Goal: Book appointment/travel/reservation

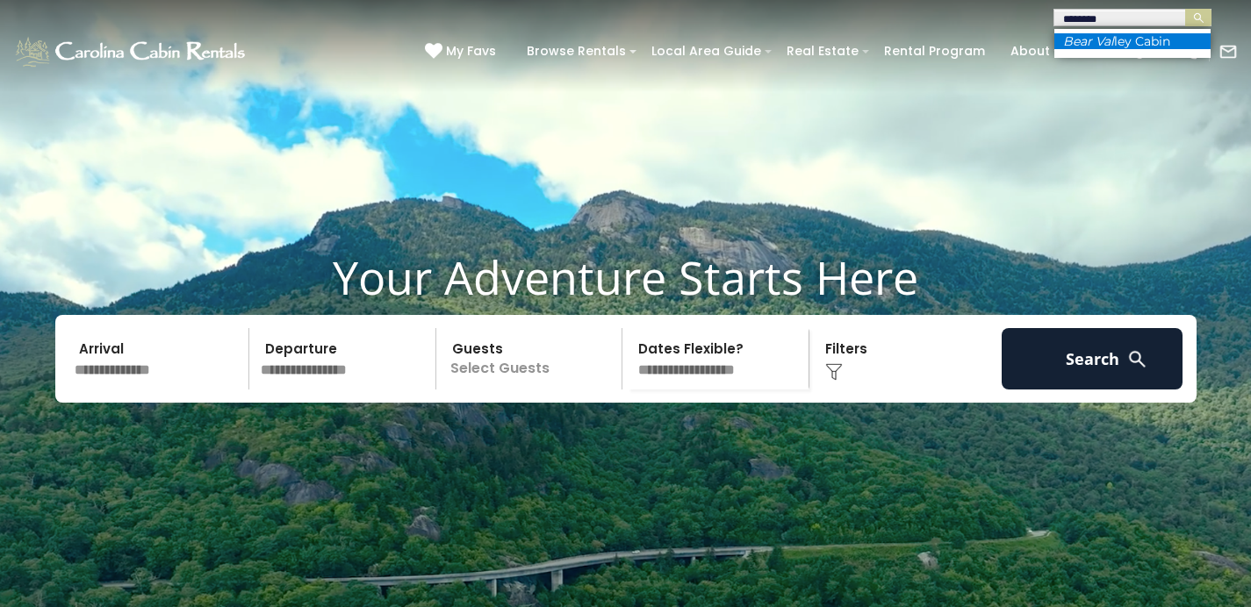
type input "********"
click at [1130, 33] on li "Bear Val ley Cabin" at bounding box center [1132, 41] width 156 height 16
click at [1192, 17] on img "submit" at bounding box center [1198, 17] width 13 height 13
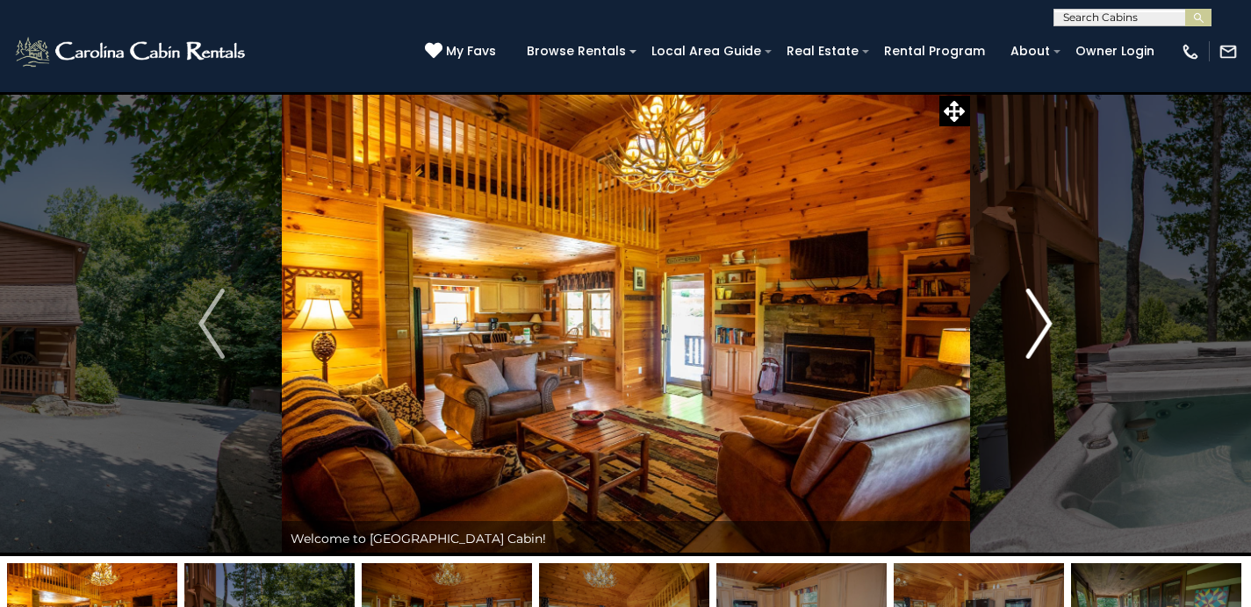
click at [1022, 297] on button "Next" at bounding box center [1039, 323] width 140 height 465
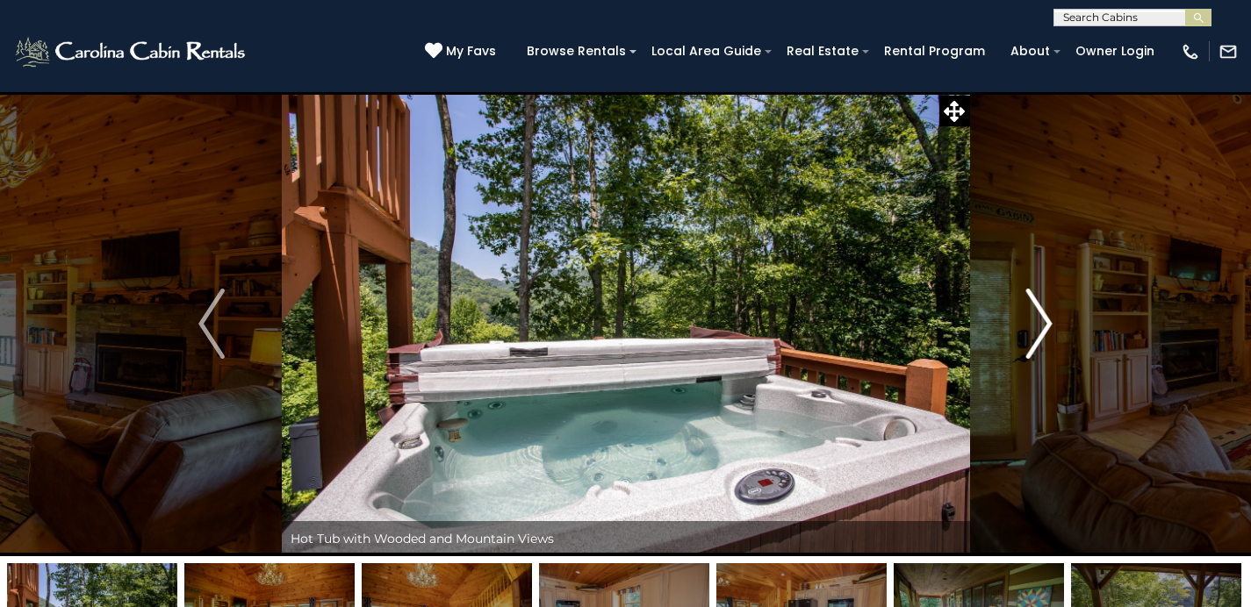
click at [1019, 296] on button "Next" at bounding box center [1039, 323] width 140 height 465
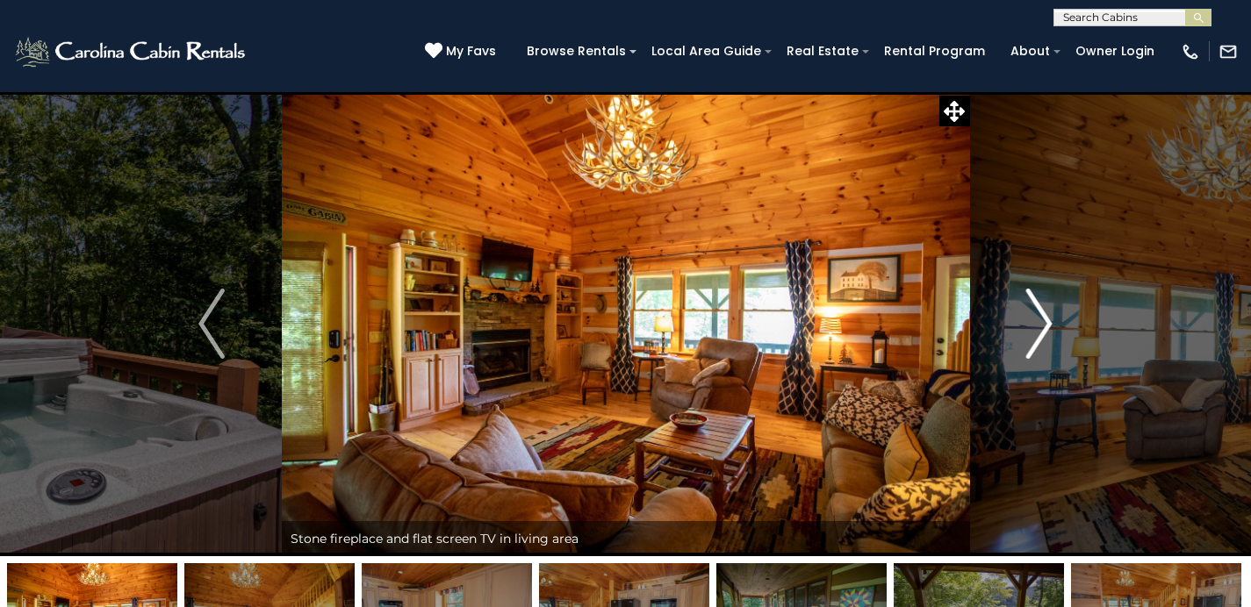
click at [1019, 296] on button "Next" at bounding box center [1039, 323] width 140 height 465
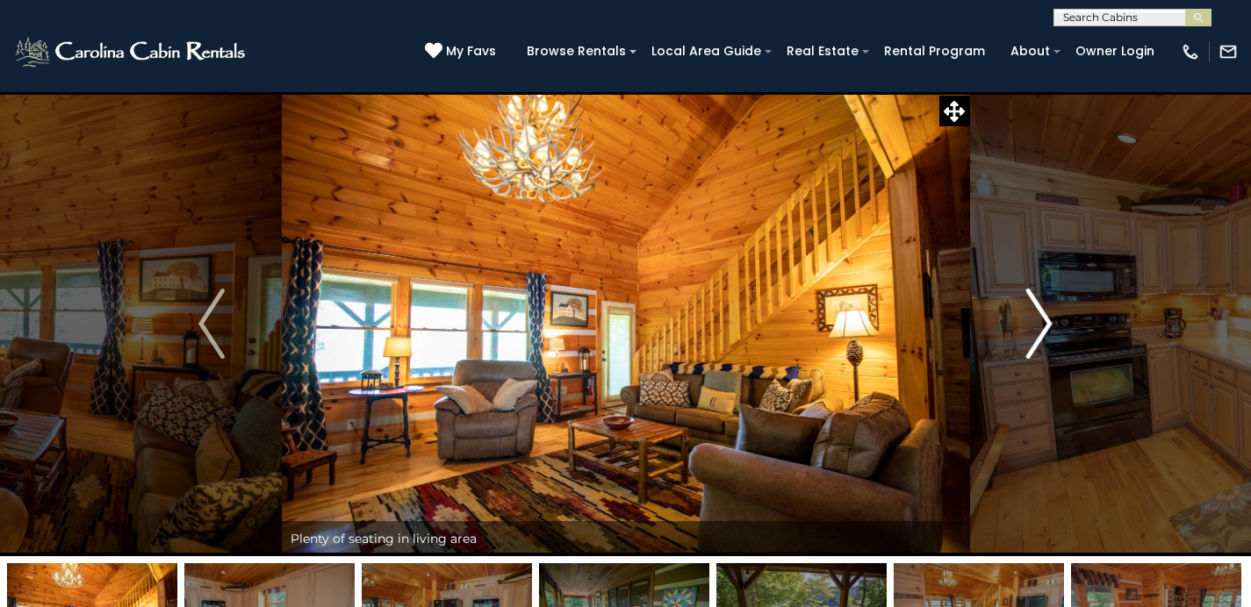
click at [1018, 296] on button "Next" at bounding box center [1039, 323] width 140 height 465
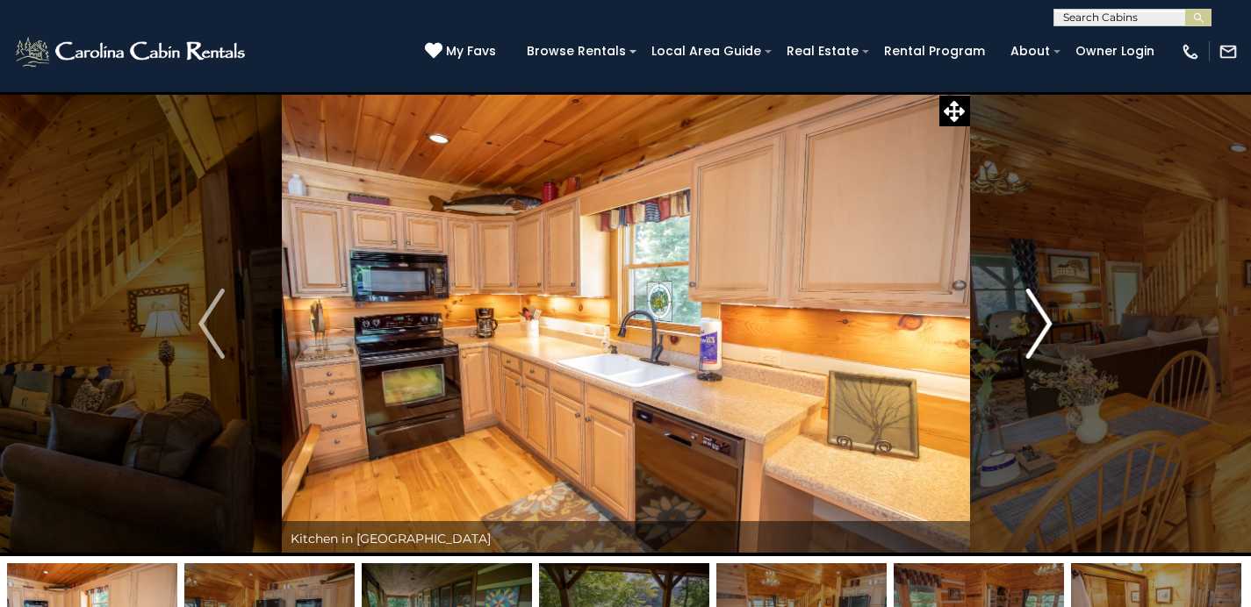
click at [1018, 296] on button "Next" at bounding box center [1039, 323] width 140 height 465
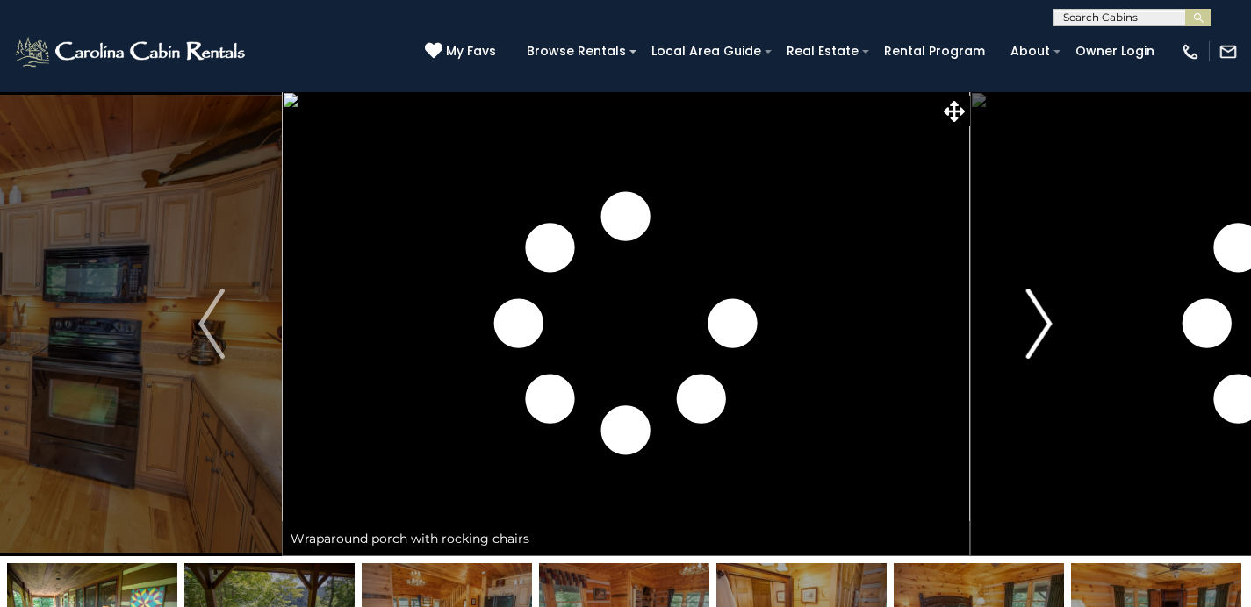
click at [1018, 296] on button "Next" at bounding box center [1039, 323] width 140 height 465
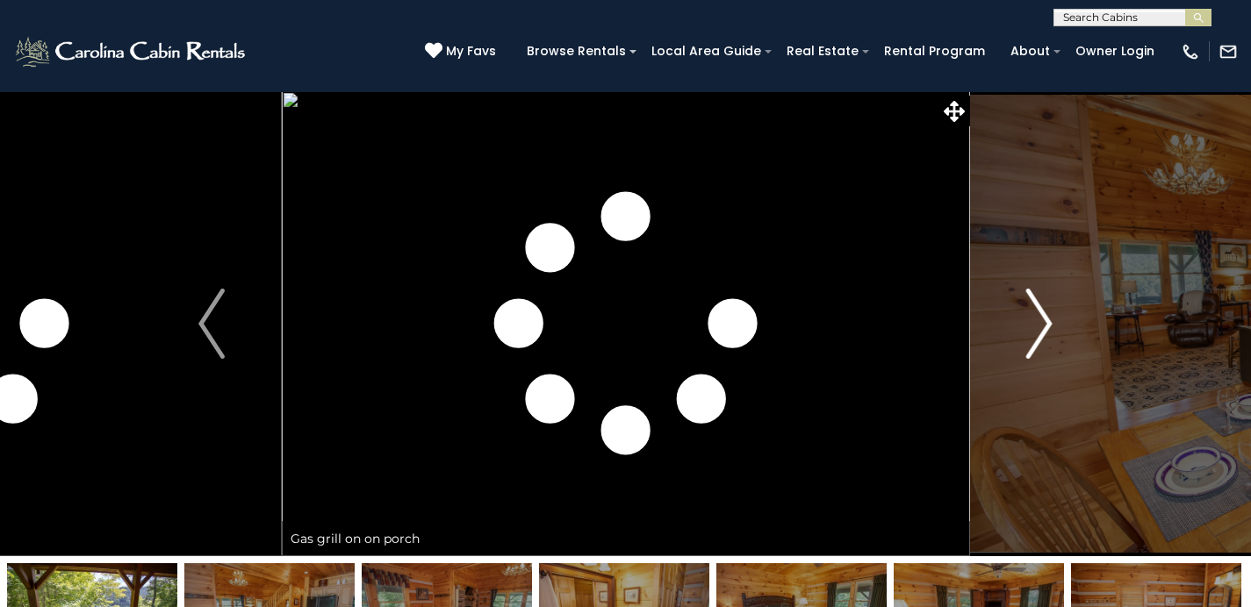
click at [1017, 295] on button "Next" at bounding box center [1039, 323] width 140 height 465
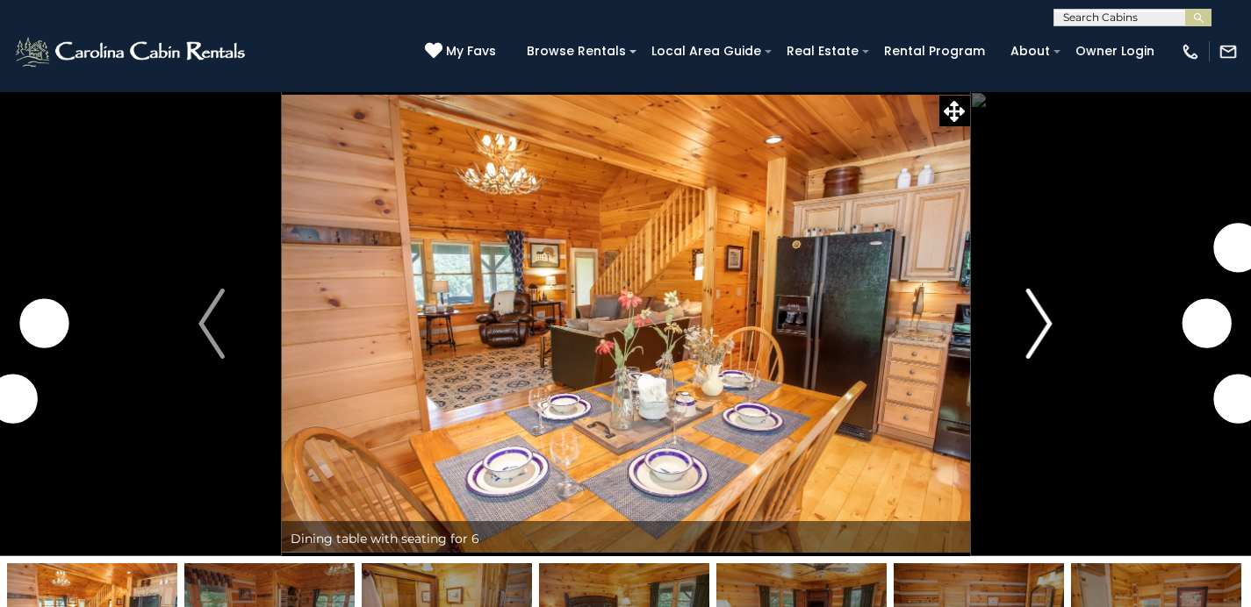
click at [1016, 297] on button "Next" at bounding box center [1039, 323] width 140 height 465
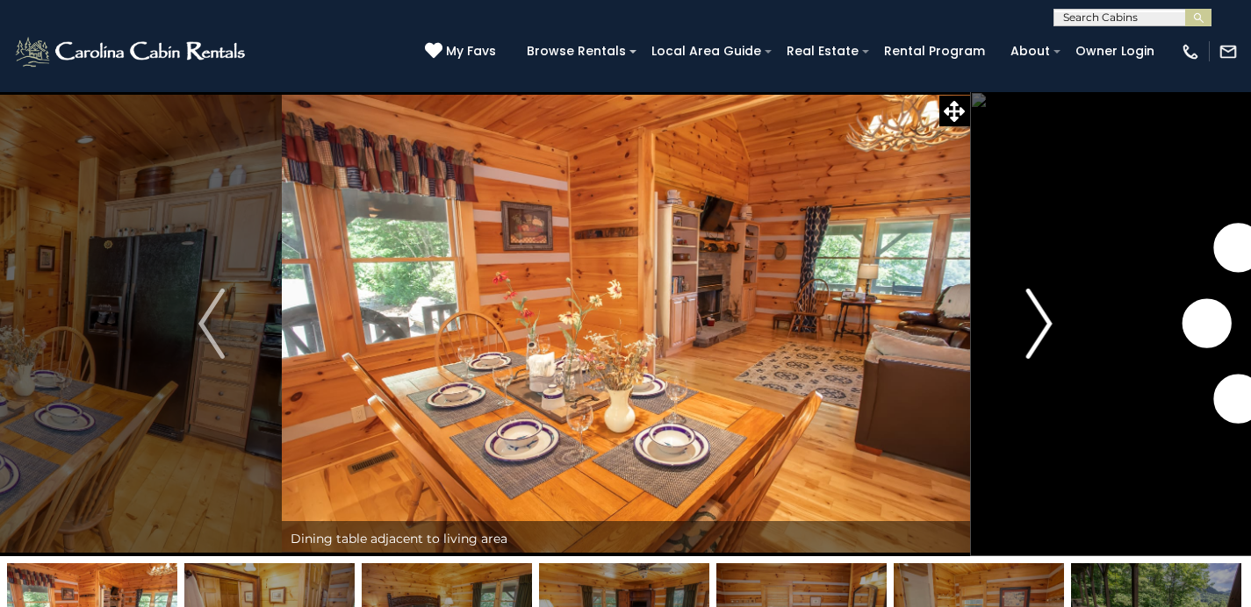
click at [1016, 297] on button "Next" at bounding box center [1039, 323] width 140 height 465
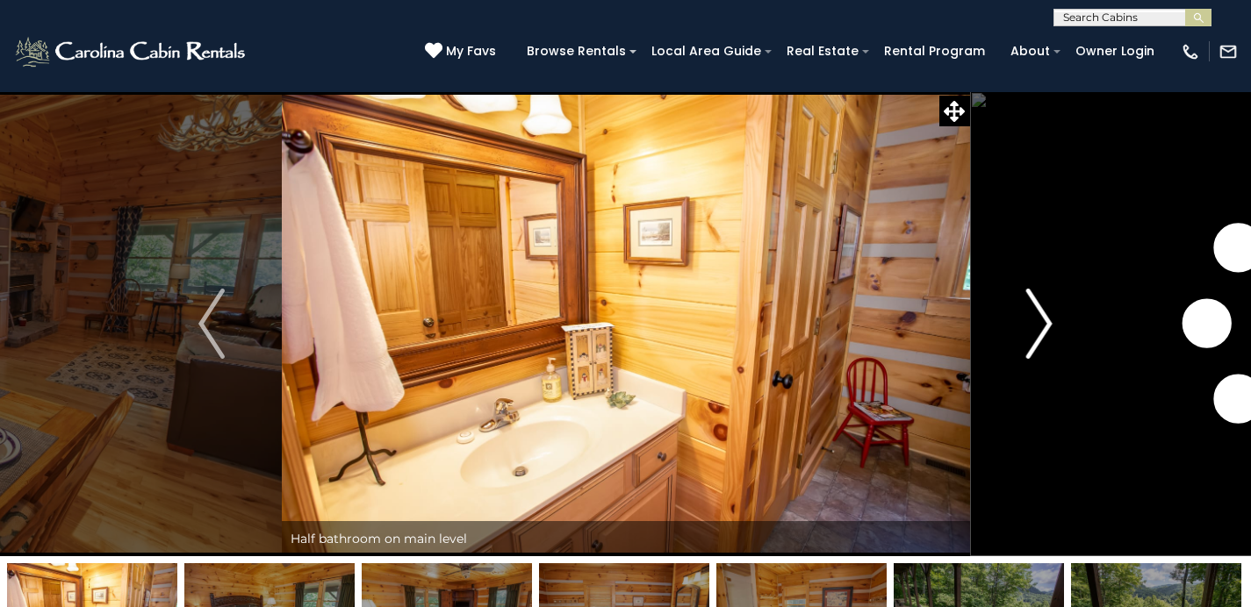
click at [1016, 297] on button "Next" at bounding box center [1039, 323] width 140 height 465
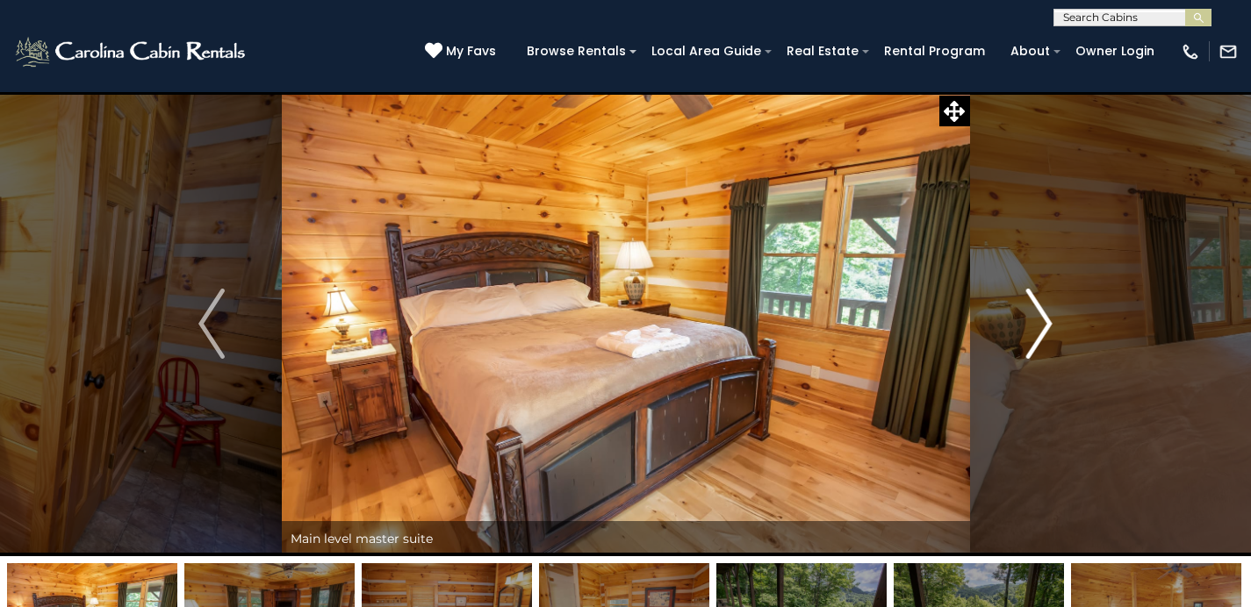
click at [1016, 297] on button "Next" at bounding box center [1039, 323] width 140 height 465
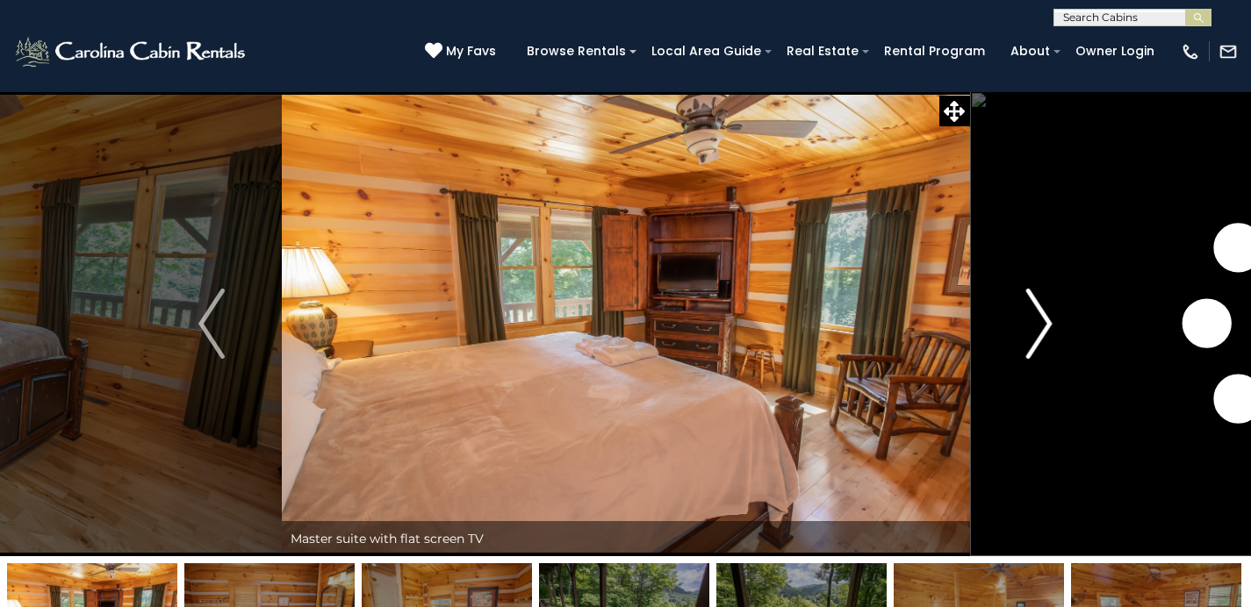
click at [1015, 296] on button "Next" at bounding box center [1039, 323] width 140 height 465
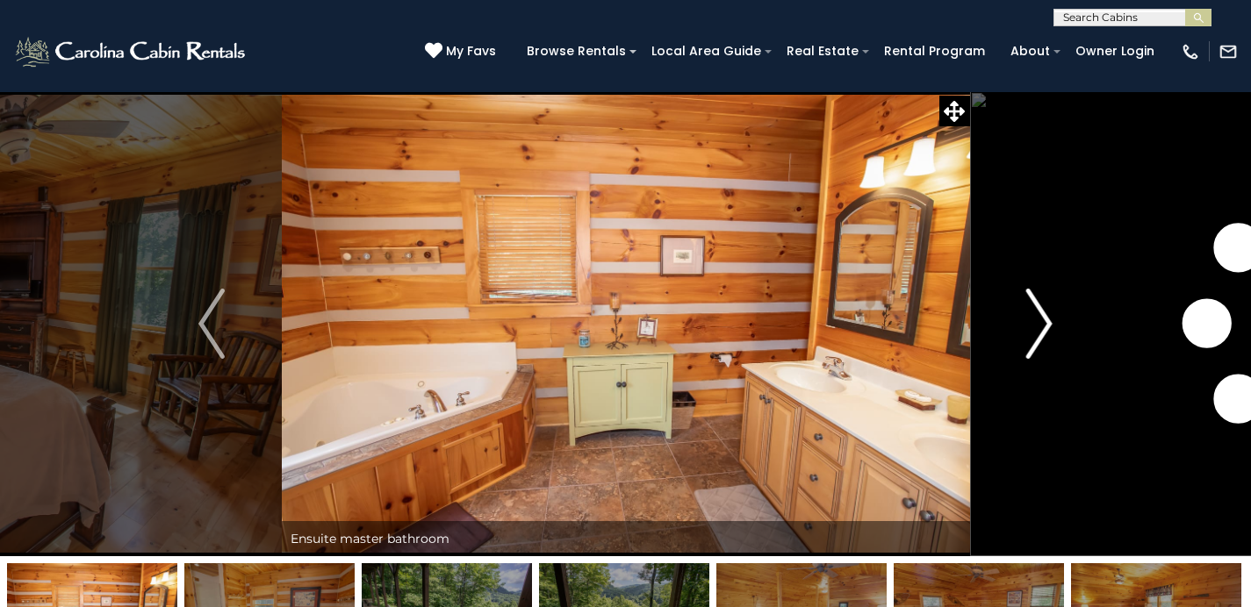
click at [1015, 296] on button "Next" at bounding box center [1039, 323] width 140 height 465
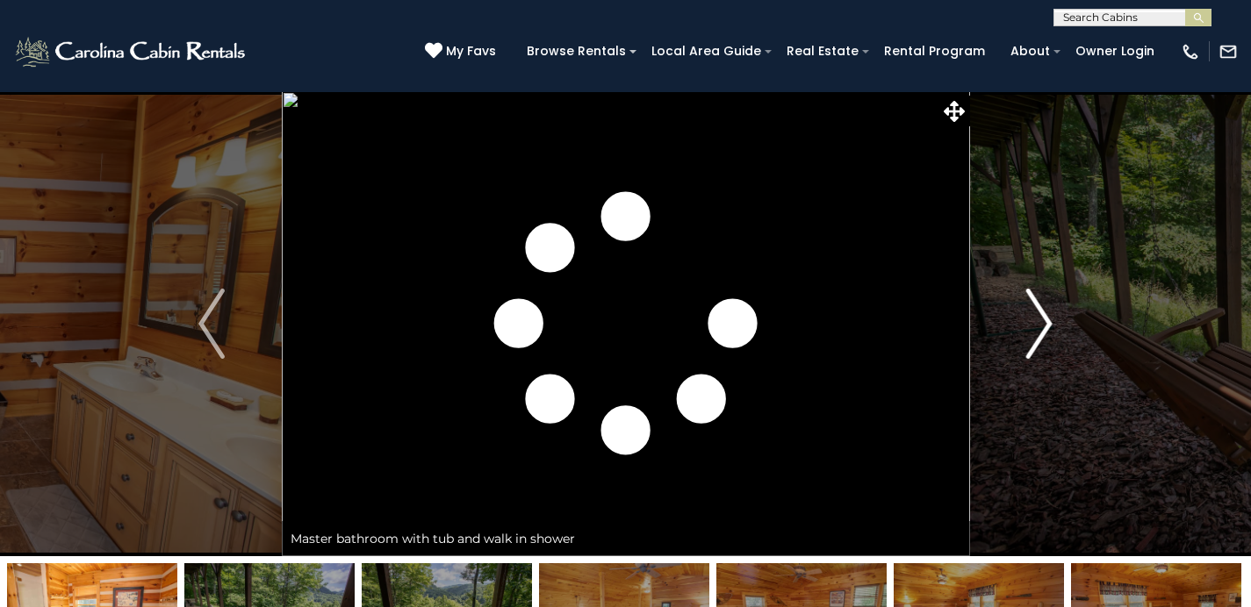
click at [1015, 297] on button "Next" at bounding box center [1039, 323] width 140 height 465
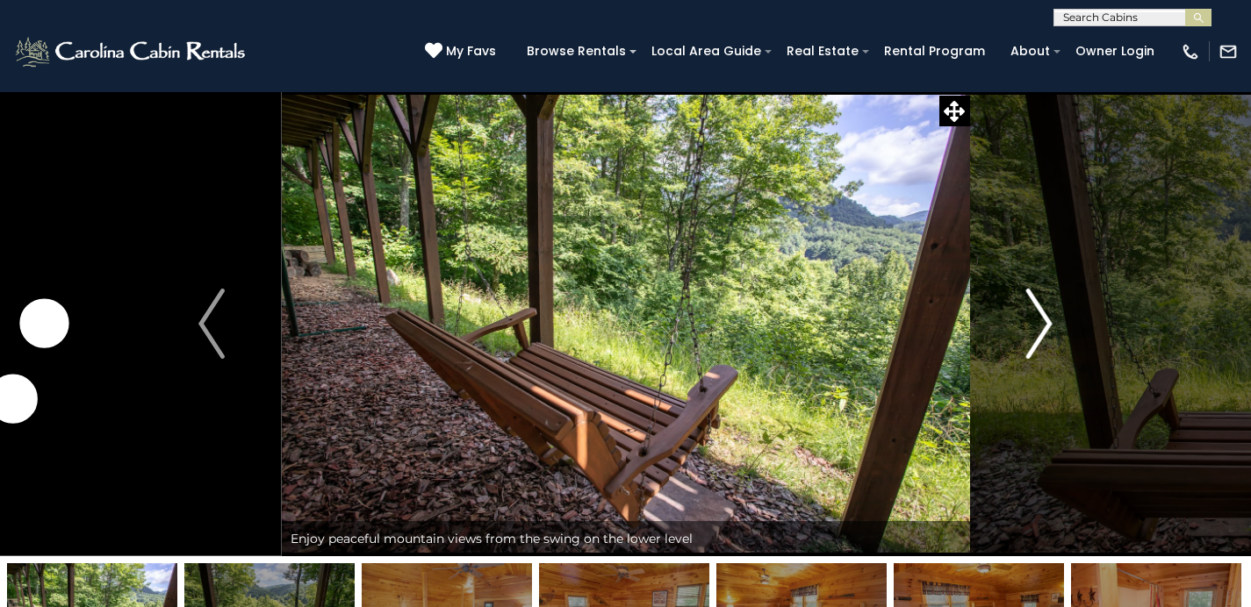
click at [1015, 297] on button "Next" at bounding box center [1039, 323] width 140 height 465
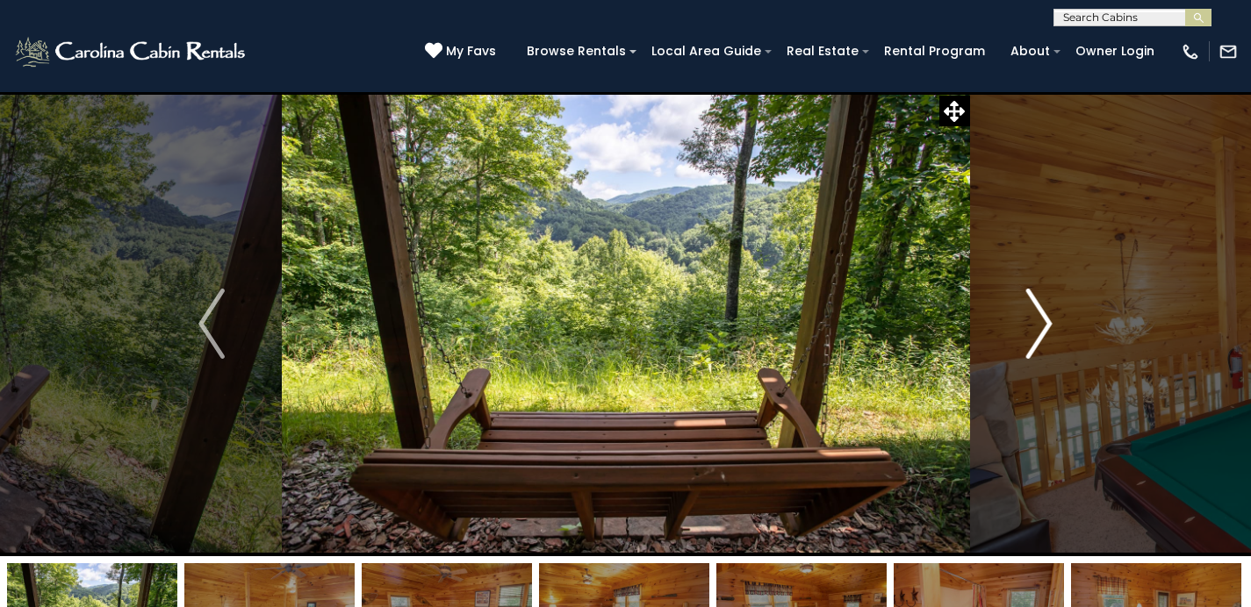
click at [1014, 294] on button "Next" at bounding box center [1039, 323] width 140 height 465
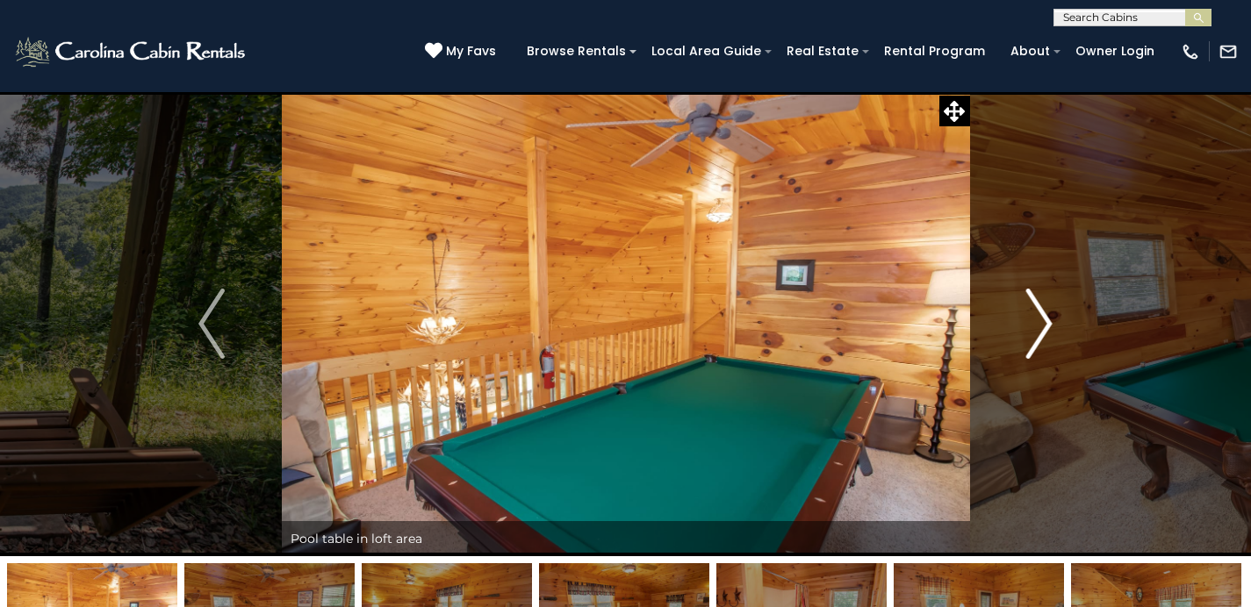
click at [1013, 294] on button "Next" at bounding box center [1039, 323] width 140 height 465
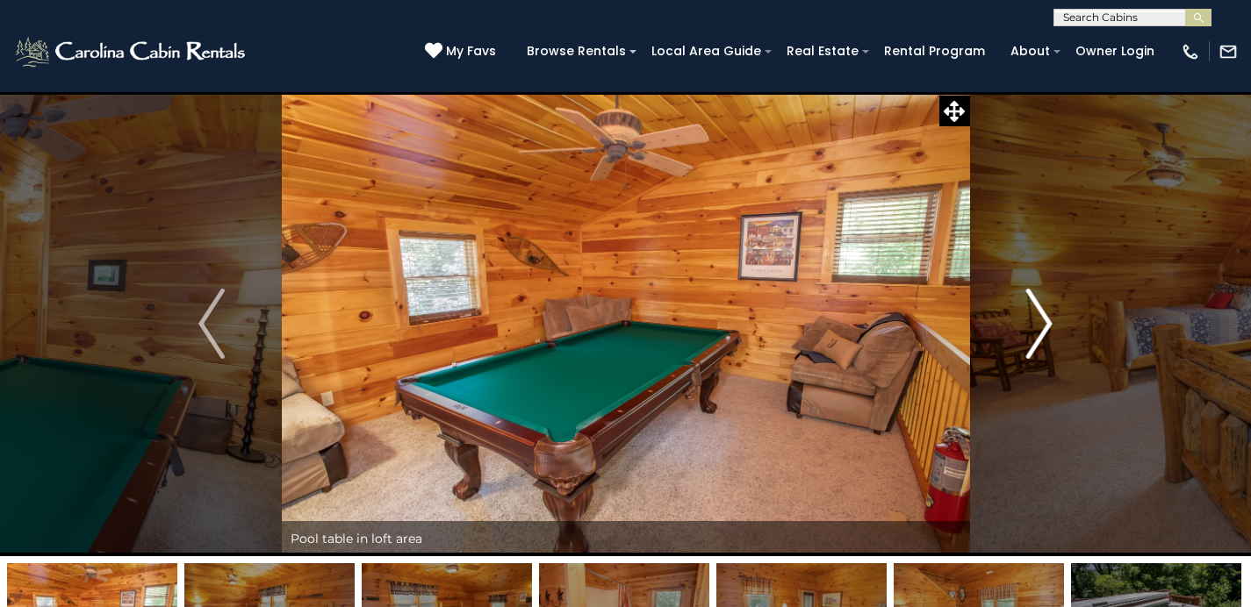
click at [1013, 295] on button "Next" at bounding box center [1039, 323] width 140 height 465
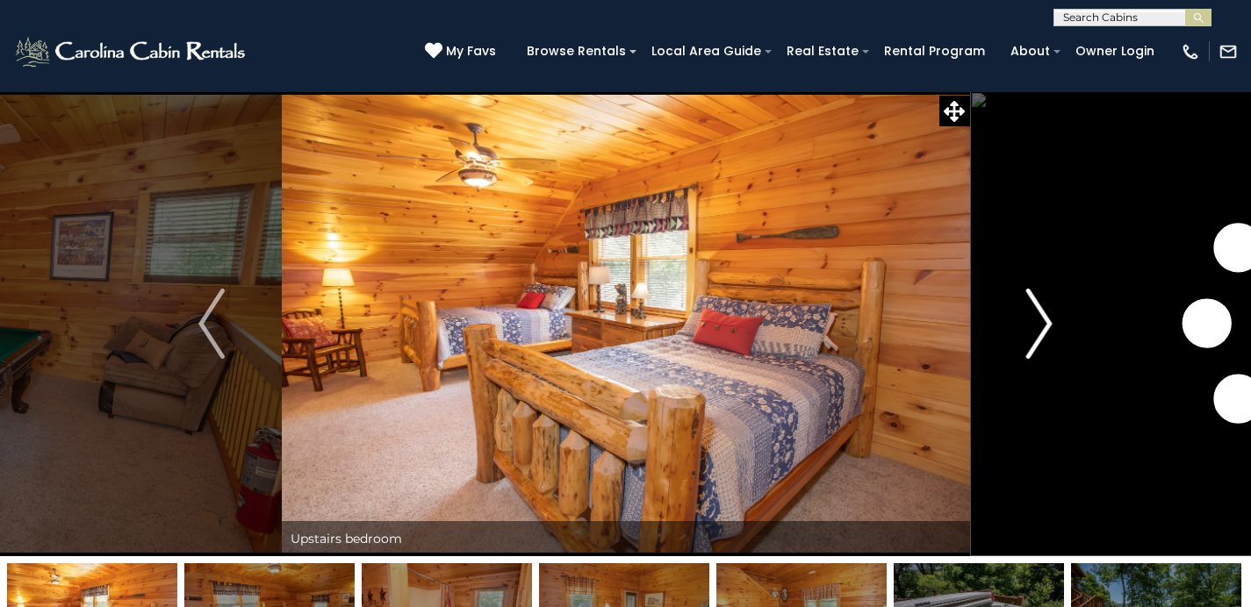
click at [1013, 295] on button "Next" at bounding box center [1039, 323] width 140 height 465
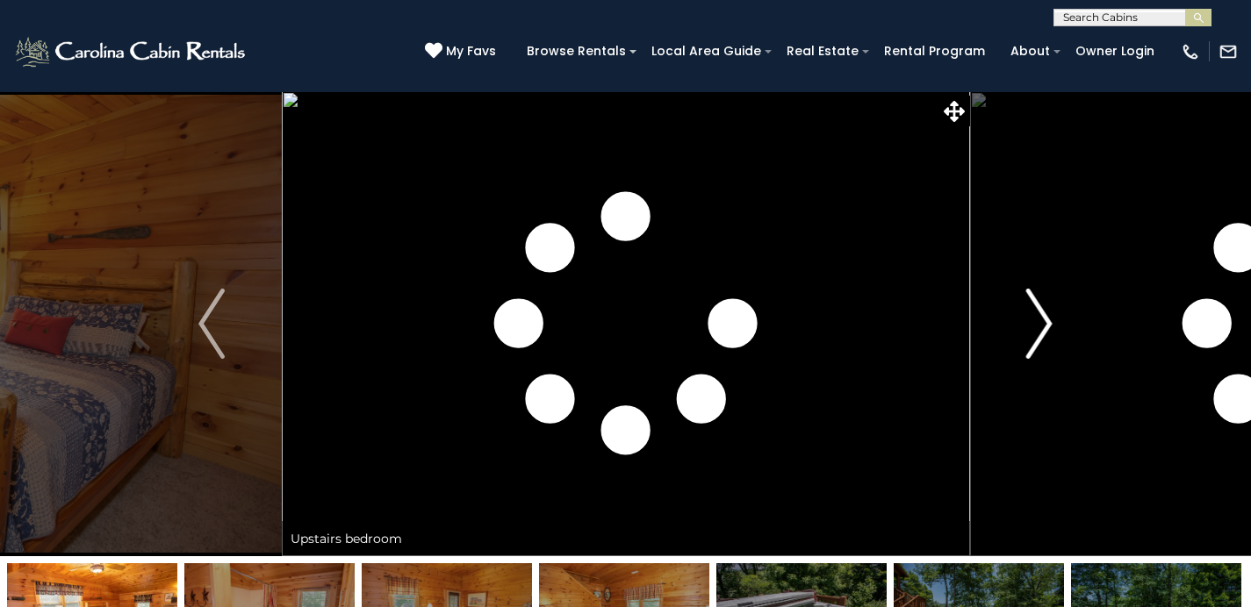
click at [1013, 295] on button "Next" at bounding box center [1039, 323] width 140 height 465
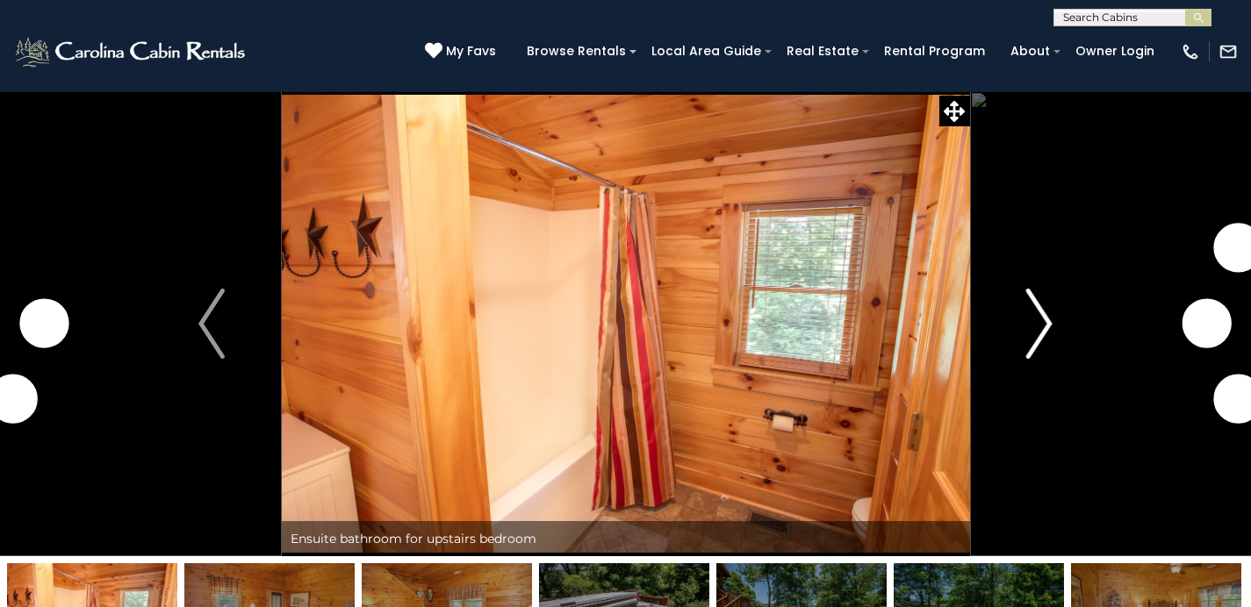
click at [1013, 295] on button "Next" at bounding box center [1039, 323] width 140 height 465
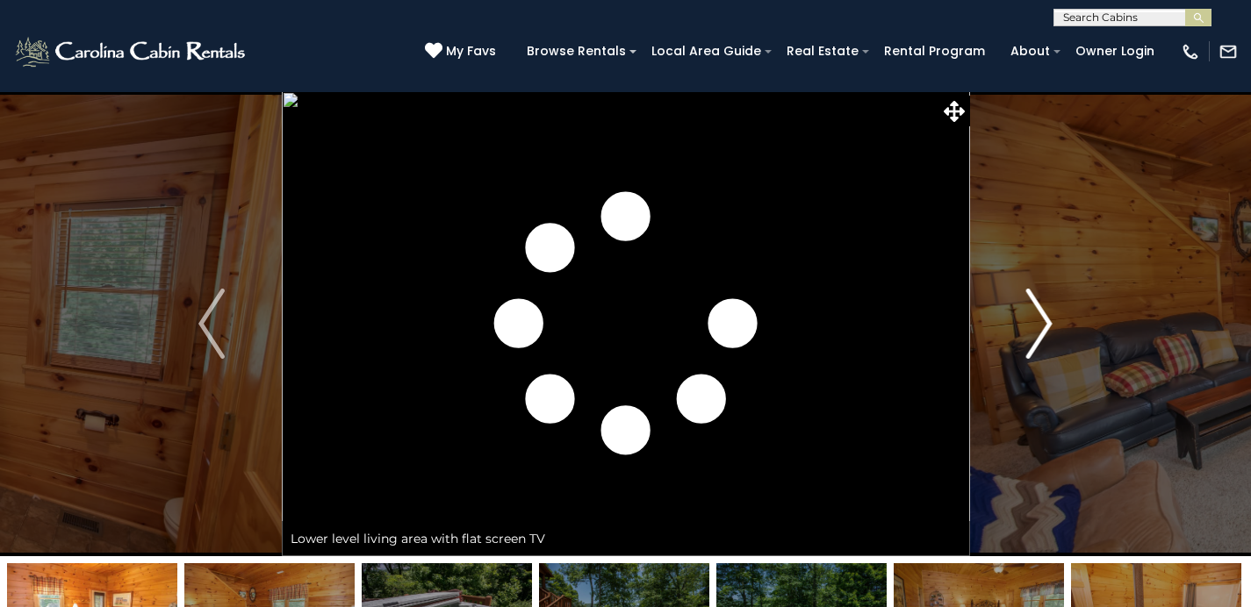
click at [1013, 294] on button "Next" at bounding box center [1039, 323] width 140 height 465
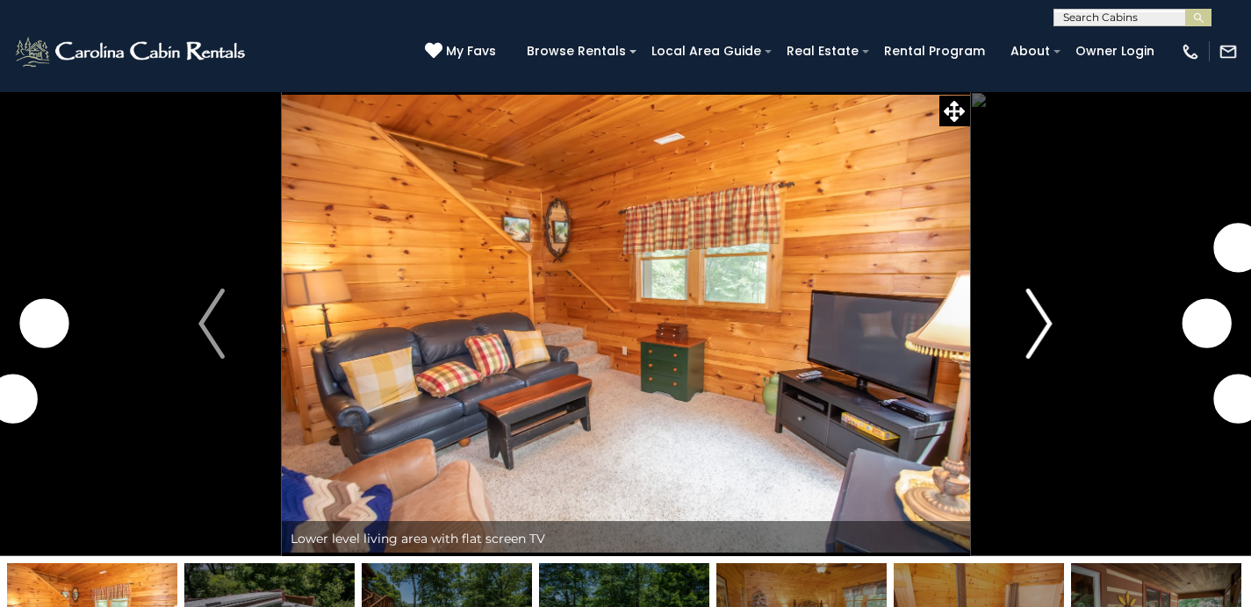
click at [1013, 295] on button "Next" at bounding box center [1039, 323] width 140 height 465
click at [1014, 296] on button "Next" at bounding box center [1039, 323] width 140 height 465
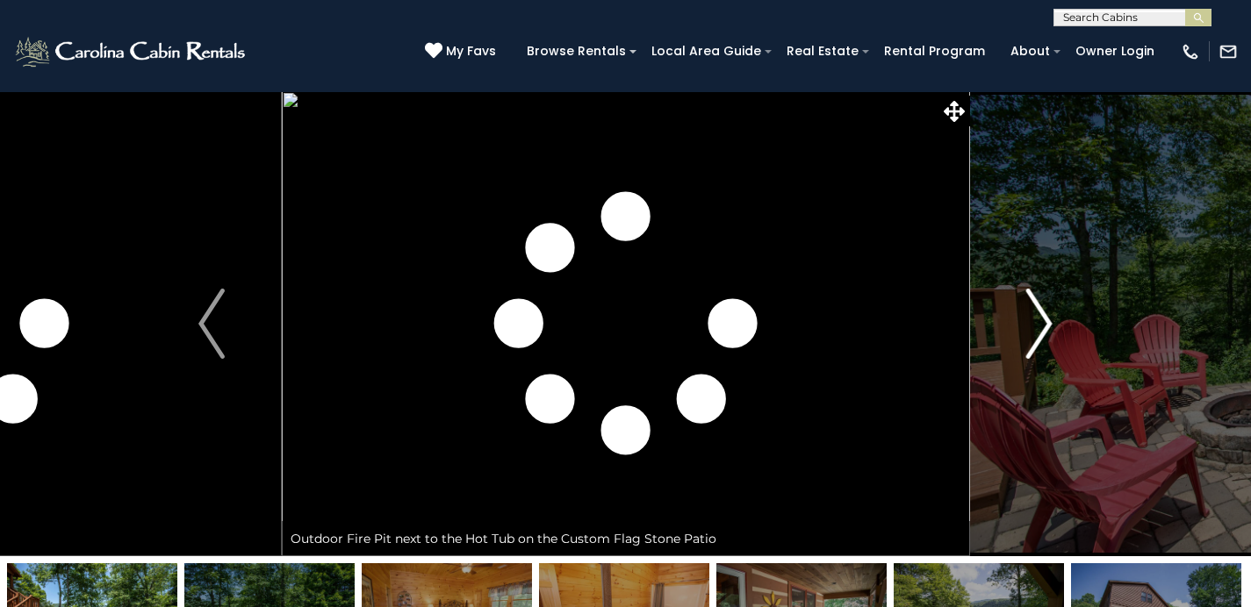
click at [1014, 296] on button "Next" at bounding box center [1039, 323] width 140 height 465
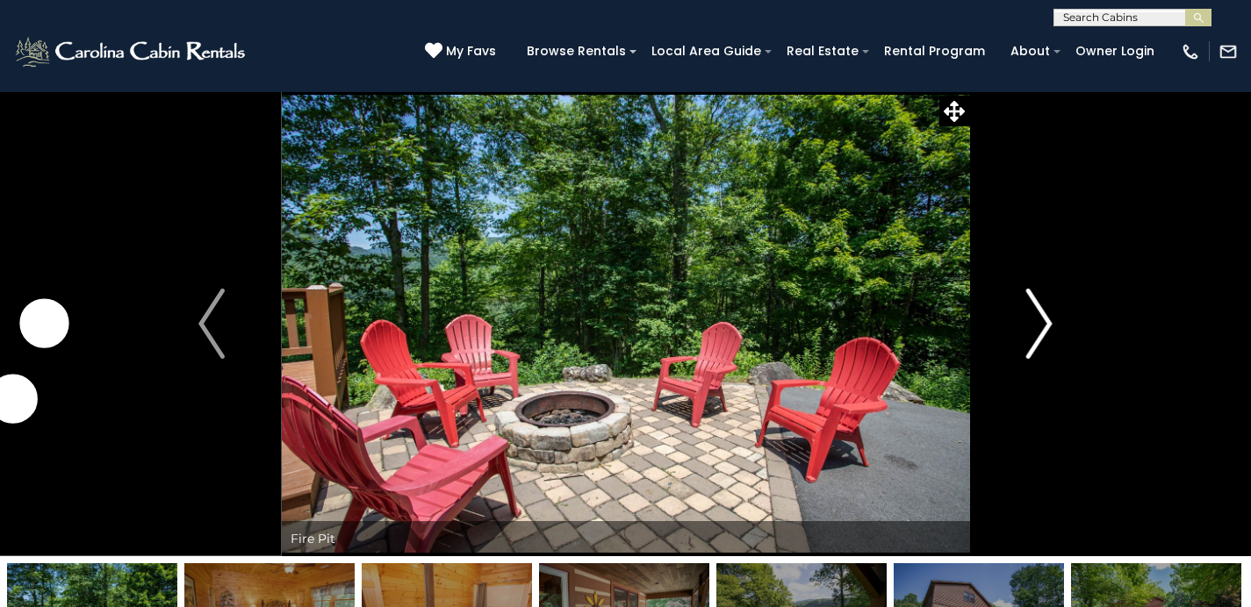
click at [1014, 296] on button "Next" at bounding box center [1039, 323] width 140 height 465
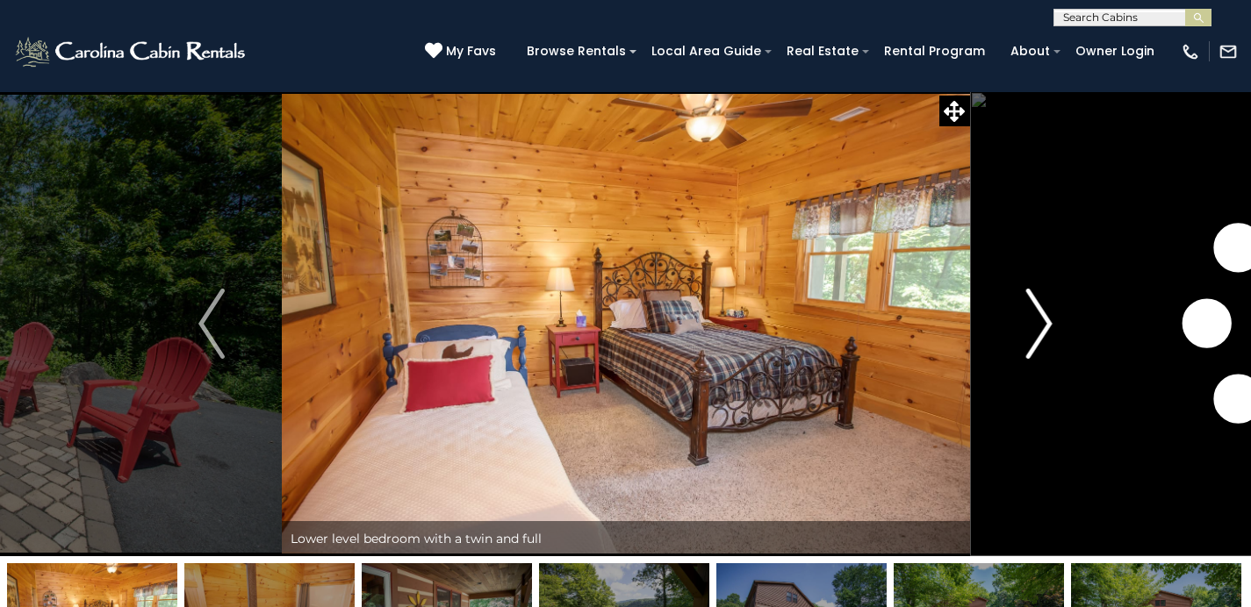
click at [1014, 298] on button "Next" at bounding box center [1039, 323] width 140 height 465
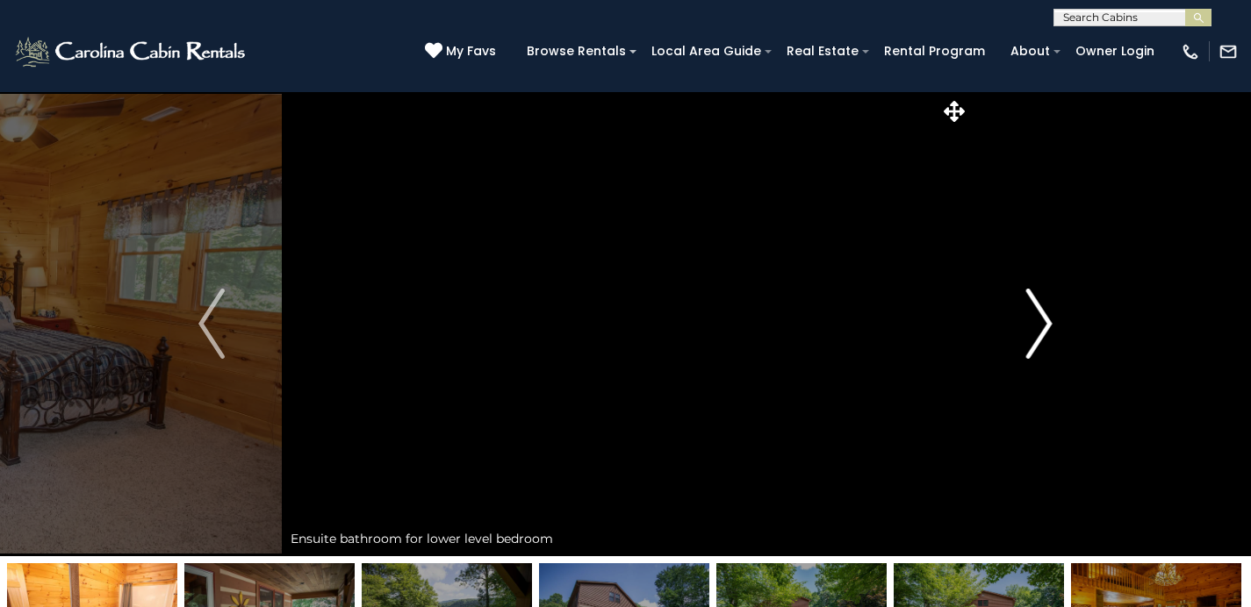
click at [1014, 297] on button "Next" at bounding box center [1039, 323] width 140 height 465
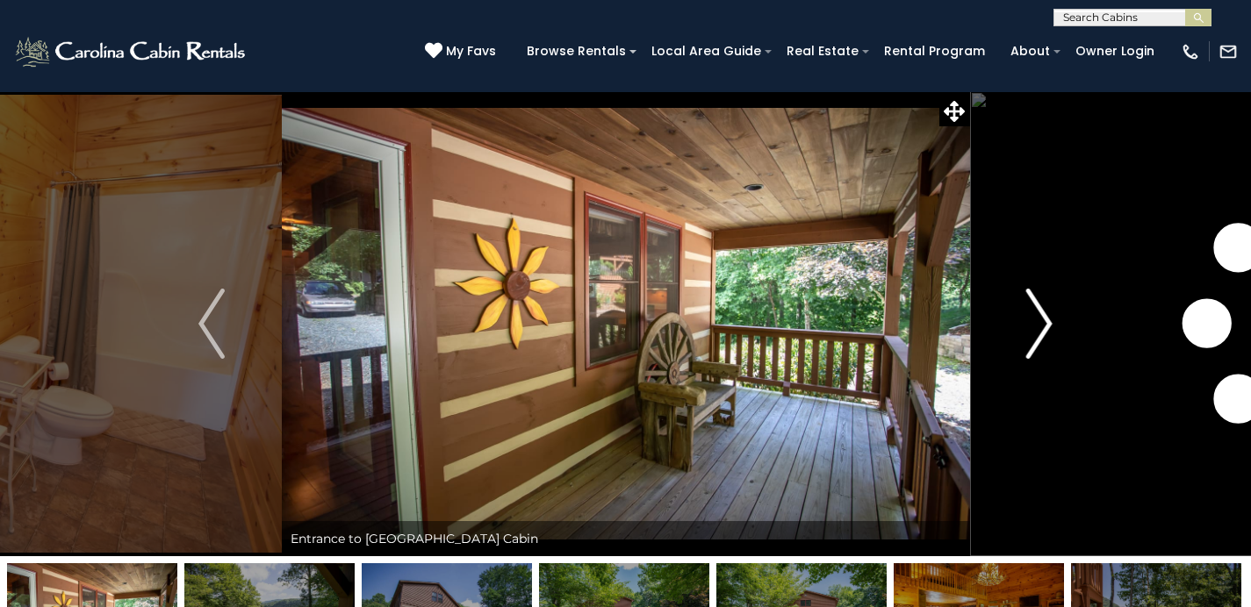
click at [1013, 296] on button "Next" at bounding box center [1039, 323] width 140 height 465
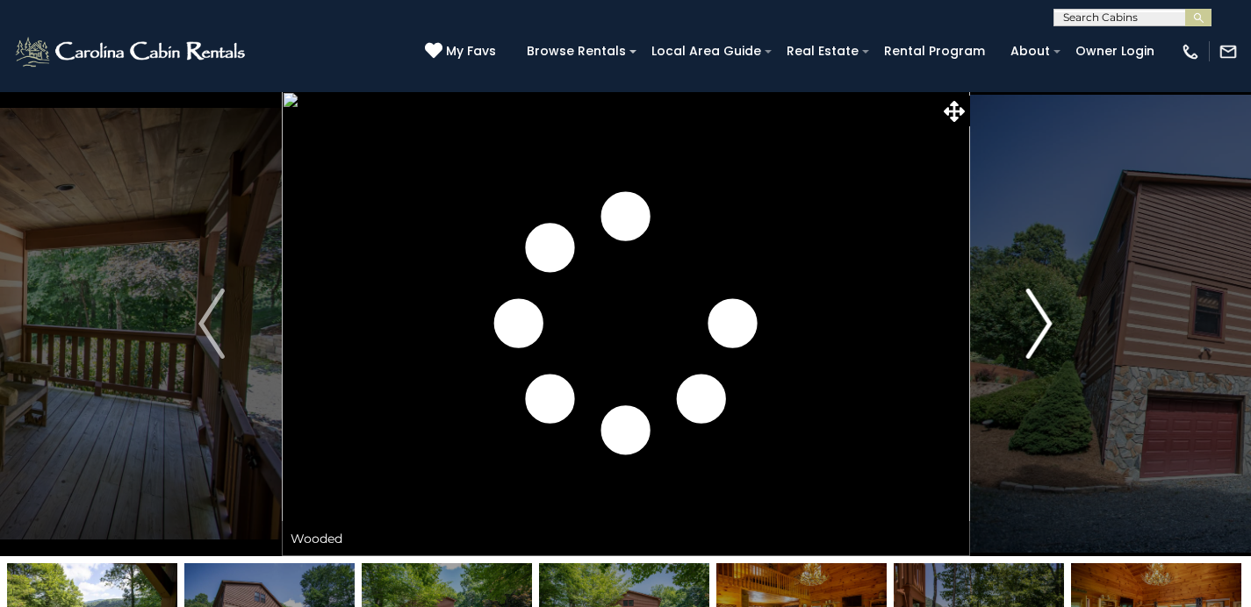
click at [1013, 295] on button "Next" at bounding box center [1039, 323] width 140 height 465
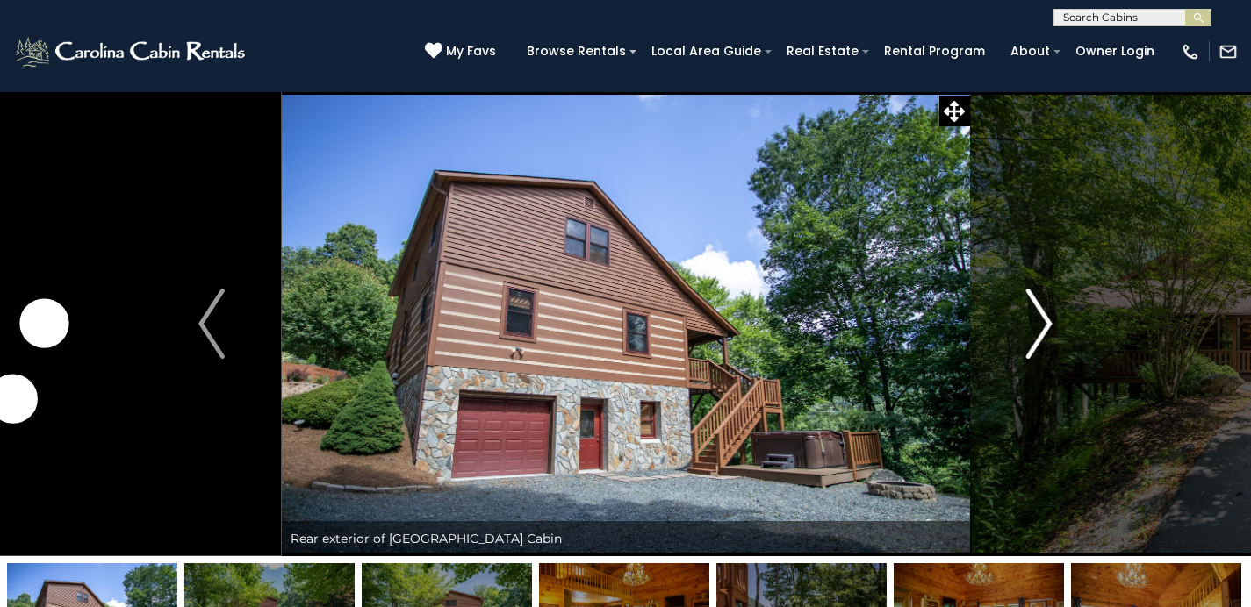
click at [1012, 296] on button "Next" at bounding box center [1039, 323] width 140 height 465
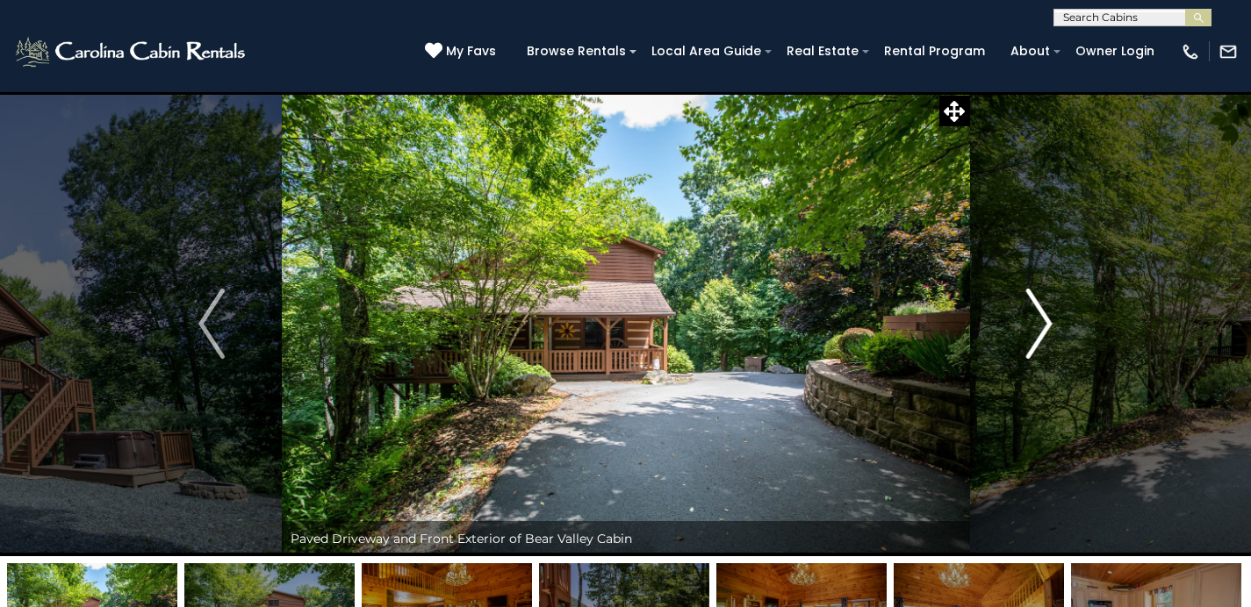
click at [1012, 295] on button "Next" at bounding box center [1039, 323] width 140 height 465
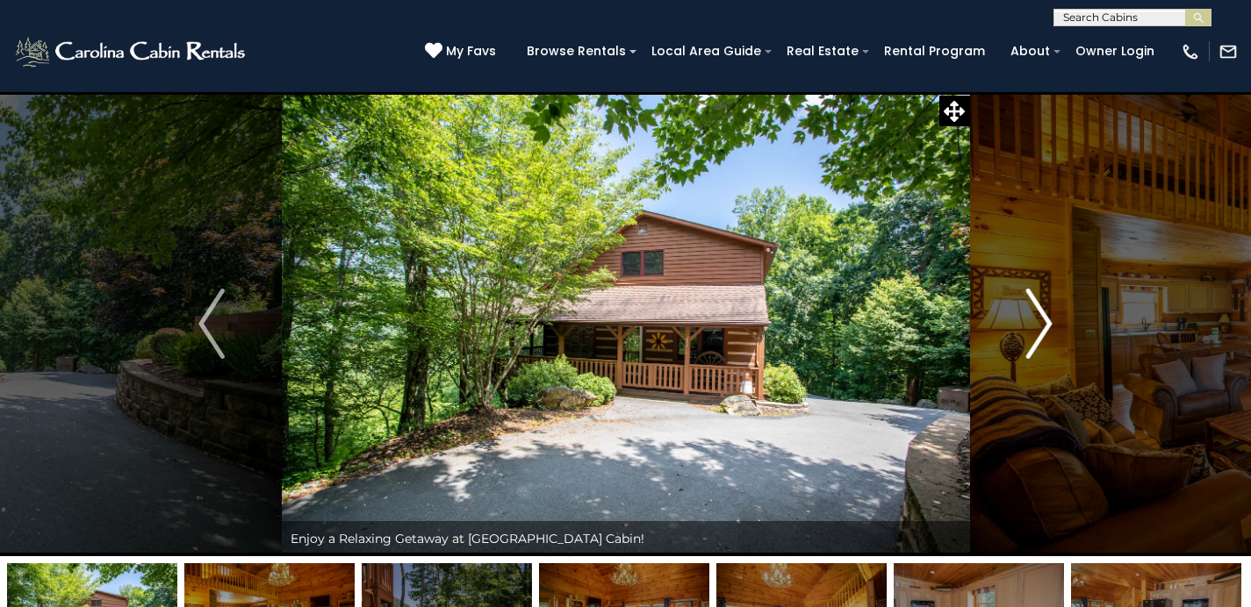
click at [1012, 295] on button "Next" at bounding box center [1039, 323] width 140 height 465
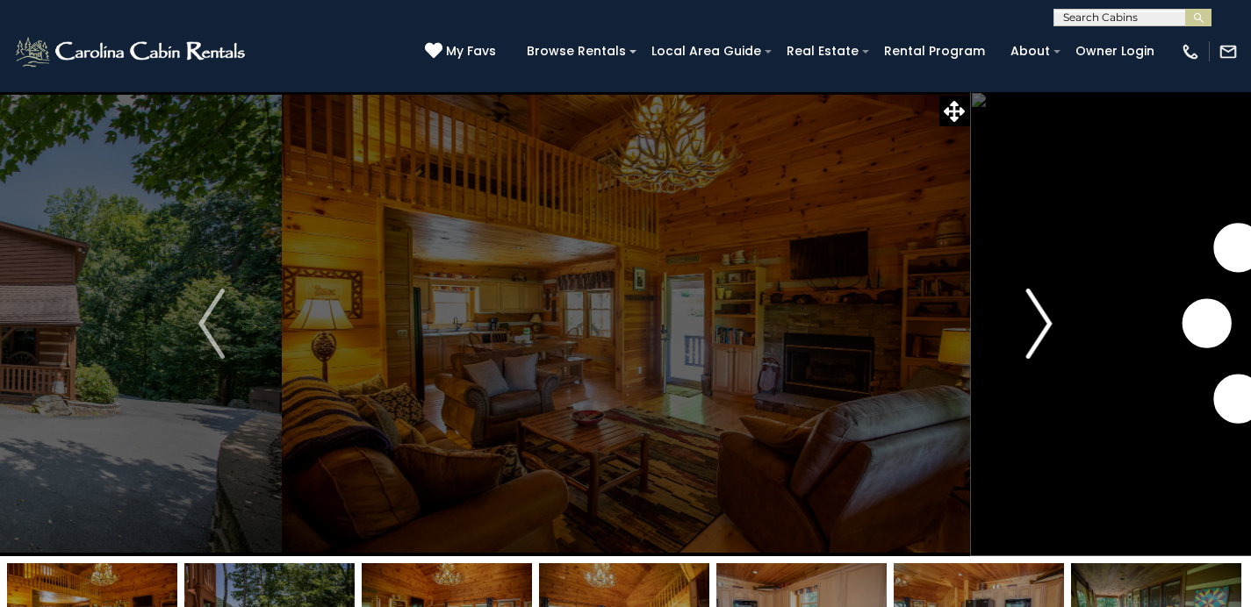
click at [1011, 295] on button "Next" at bounding box center [1039, 323] width 140 height 465
